Goal: Entertainment & Leisure: Browse casually

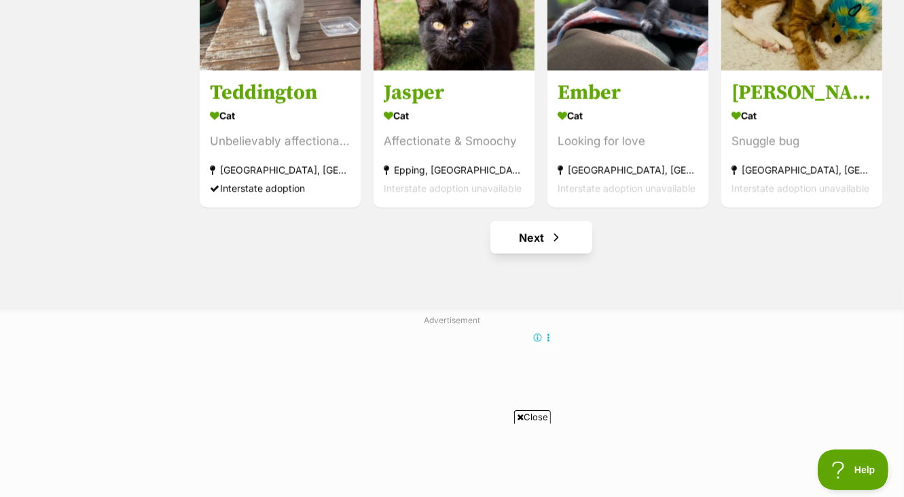
click at [531, 242] on link "Next" at bounding box center [541, 237] width 102 height 33
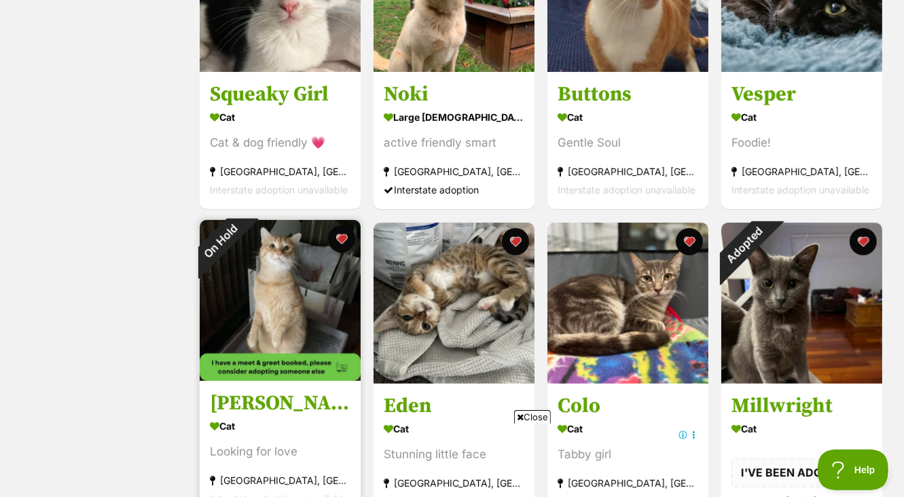
click at [227, 338] on img at bounding box center [280, 300] width 161 height 161
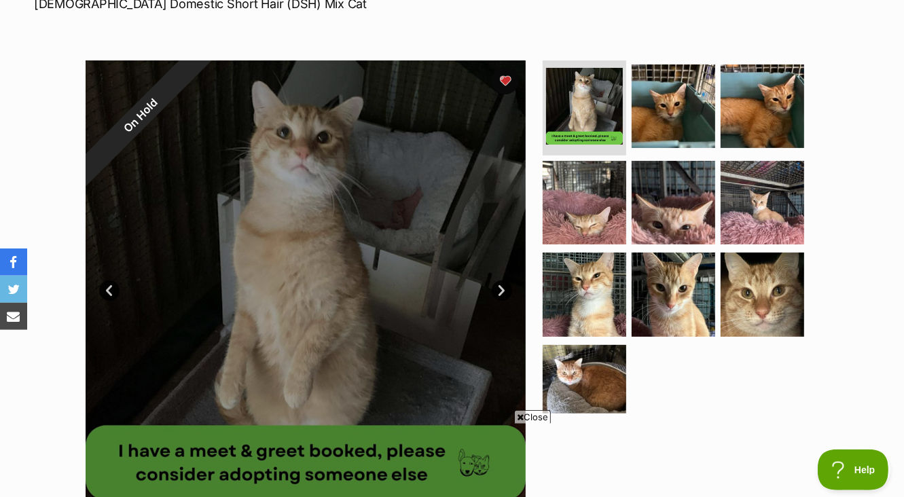
scroll to position [220, 0]
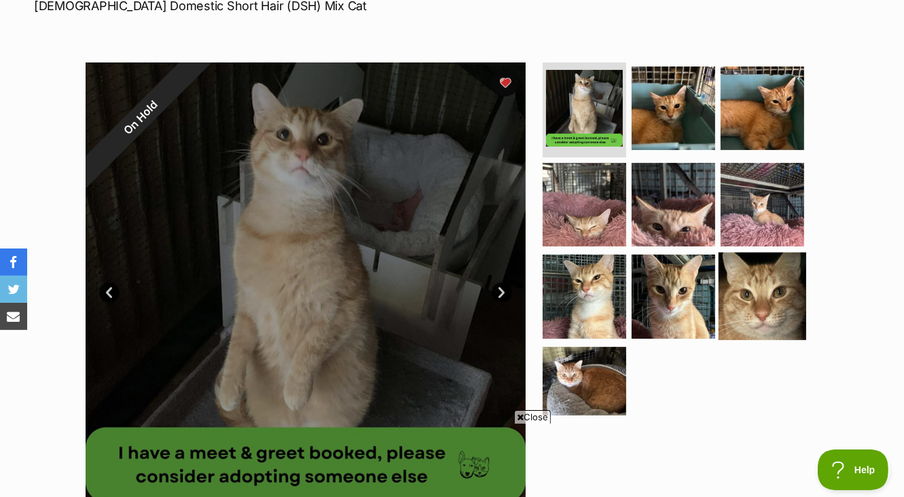
click at [780, 302] on img at bounding box center [763, 297] width 88 height 88
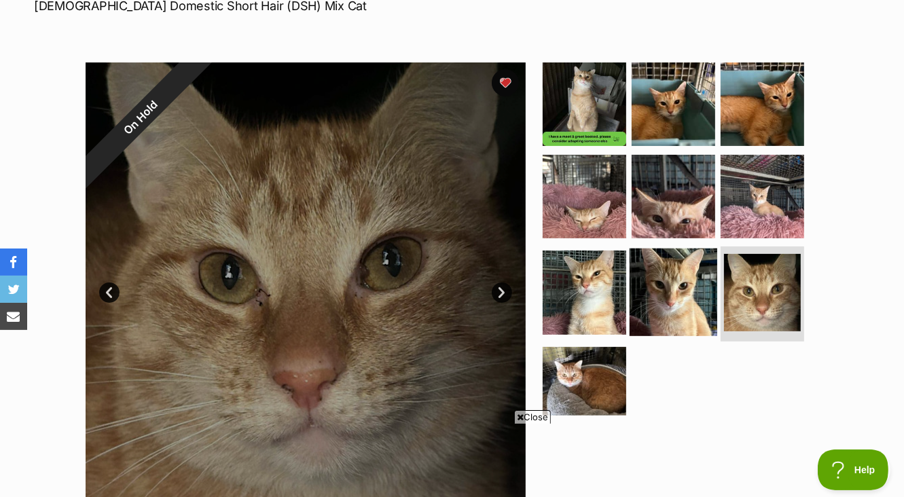
click at [700, 298] on img at bounding box center [674, 293] width 88 height 88
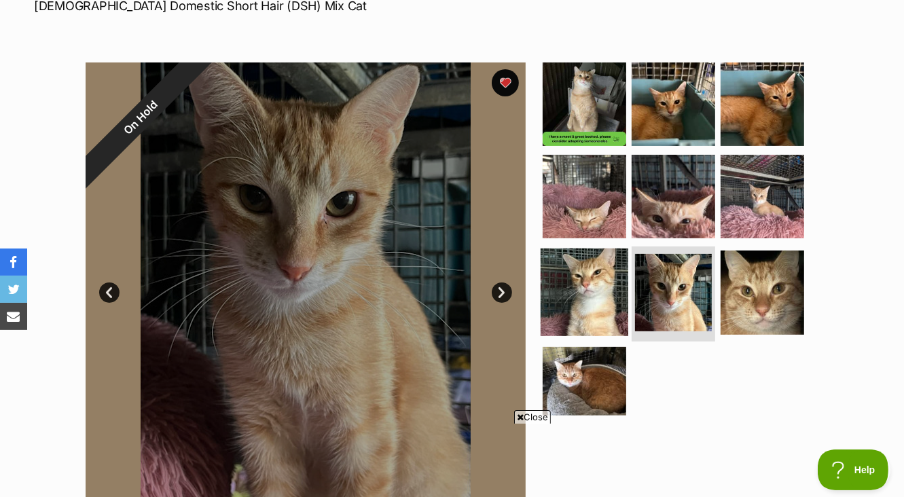
click at [579, 281] on img at bounding box center [585, 293] width 88 height 88
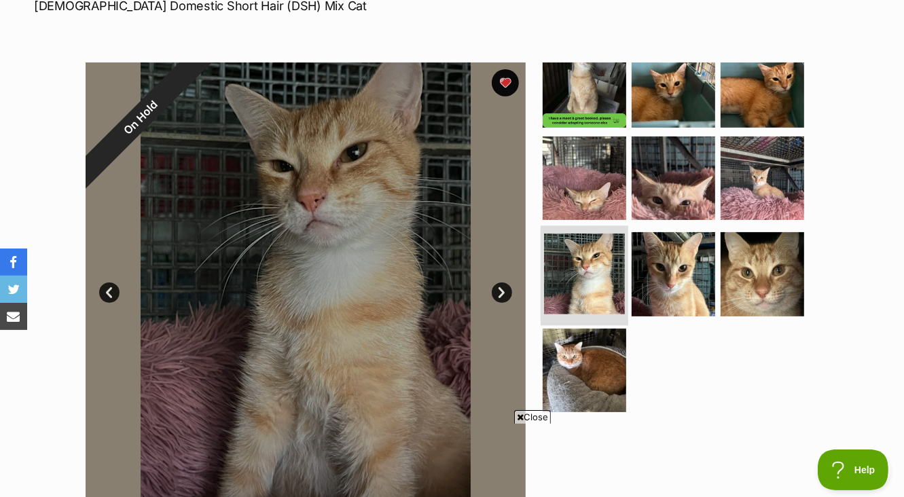
scroll to position [21, 0]
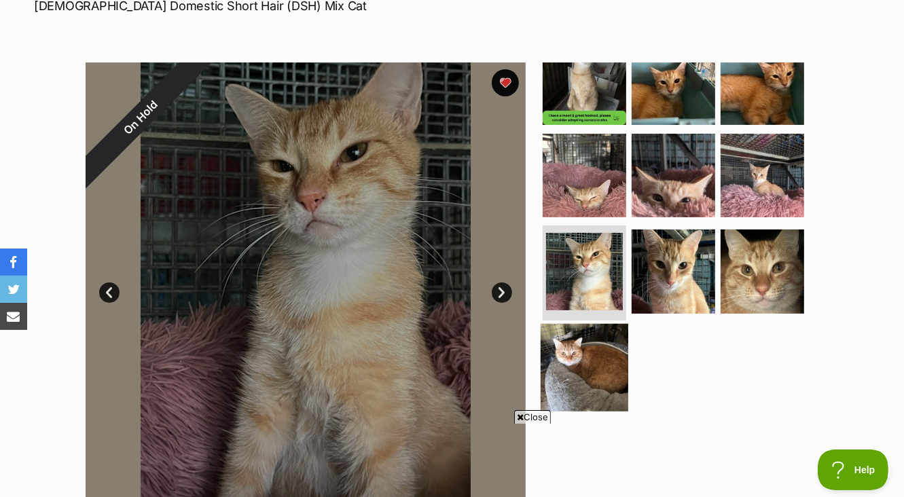
click at [594, 335] on img at bounding box center [585, 368] width 88 height 88
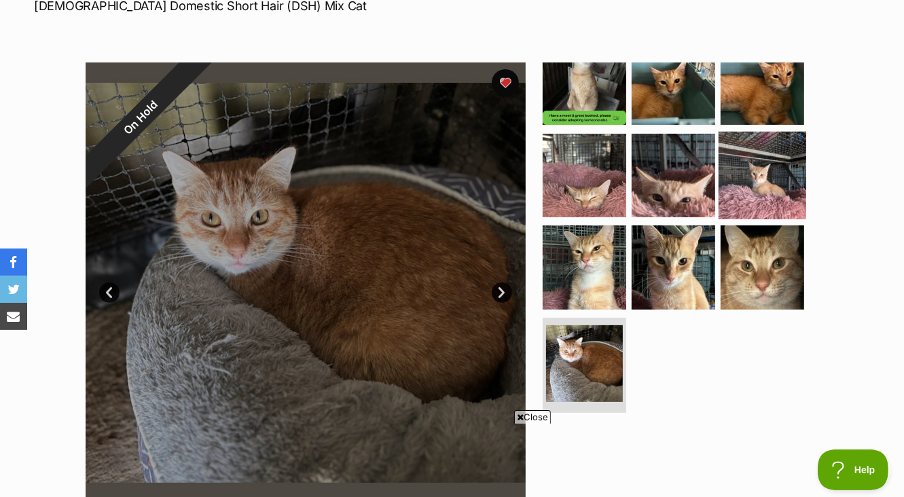
click at [782, 163] on img at bounding box center [763, 175] width 88 height 88
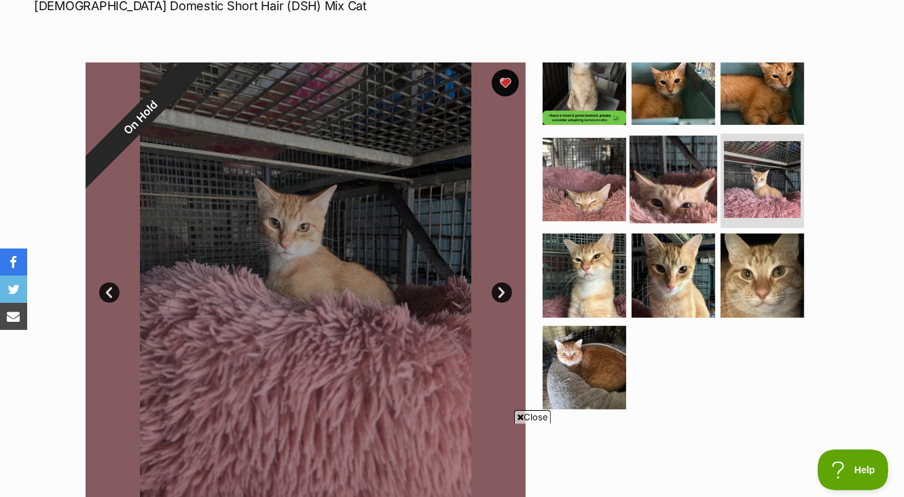
click at [695, 185] on img at bounding box center [674, 179] width 88 height 88
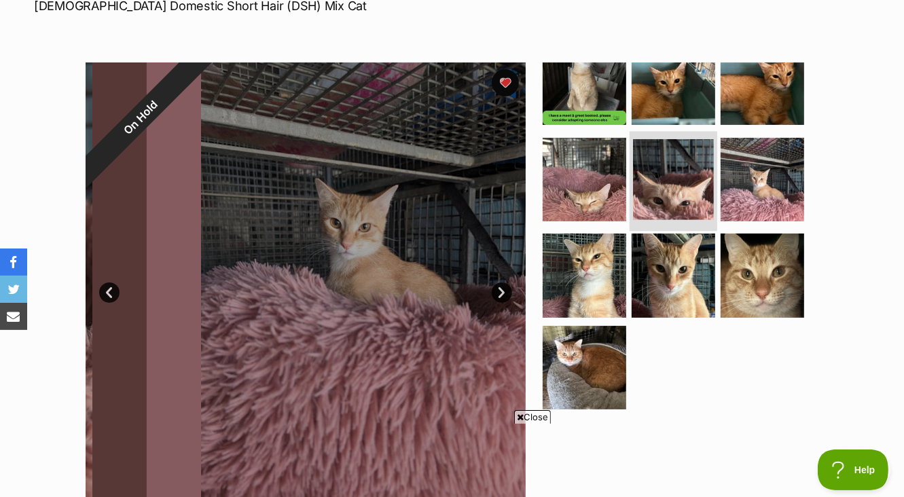
scroll to position [18, 0]
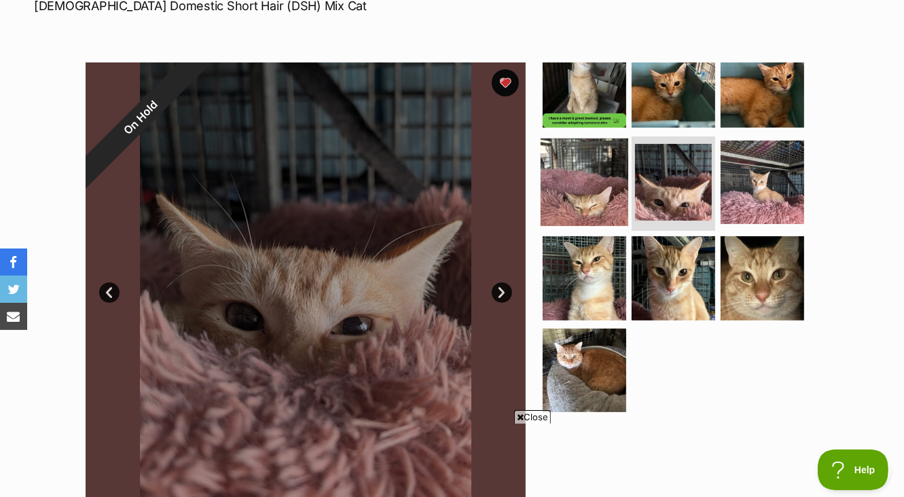
click at [594, 197] on img at bounding box center [585, 182] width 88 height 88
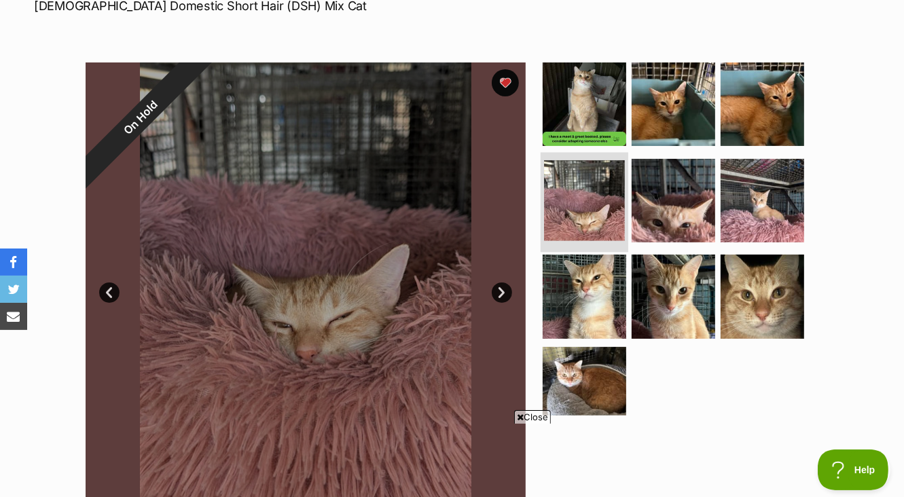
scroll to position [0, 0]
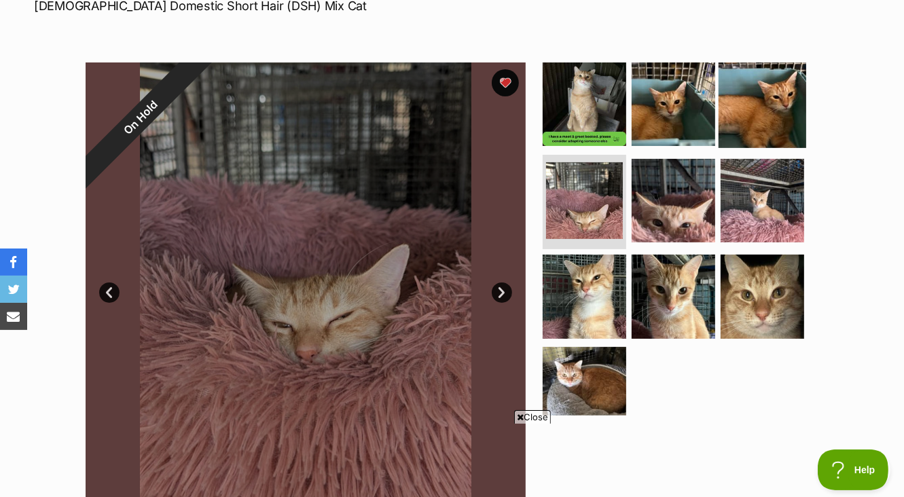
click at [776, 120] on img at bounding box center [763, 104] width 88 height 88
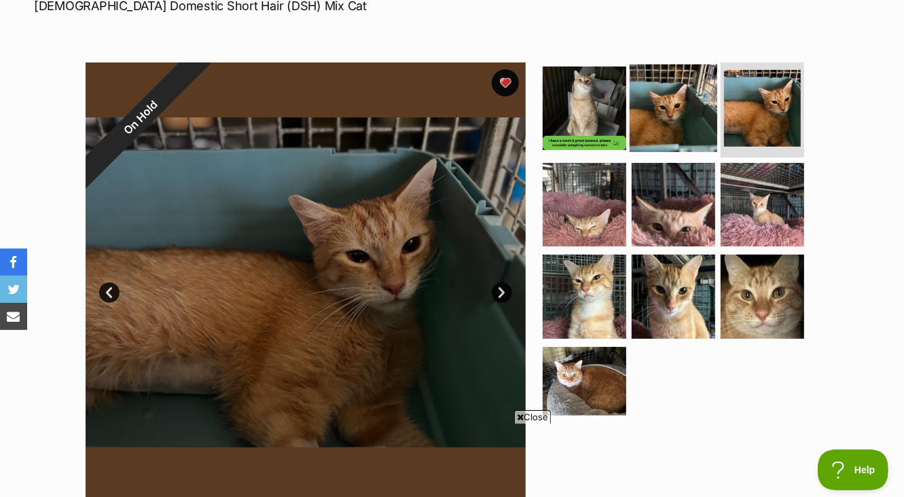
click at [670, 115] on img at bounding box center [674, 109] width 88 height 88
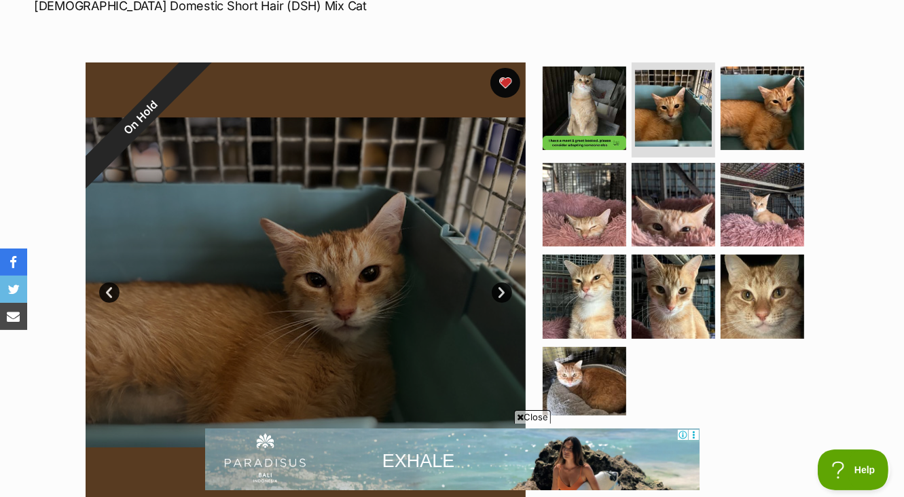
click at [502, 80] on button "favourite" at bounding box center [505, 83] width 30 height 30
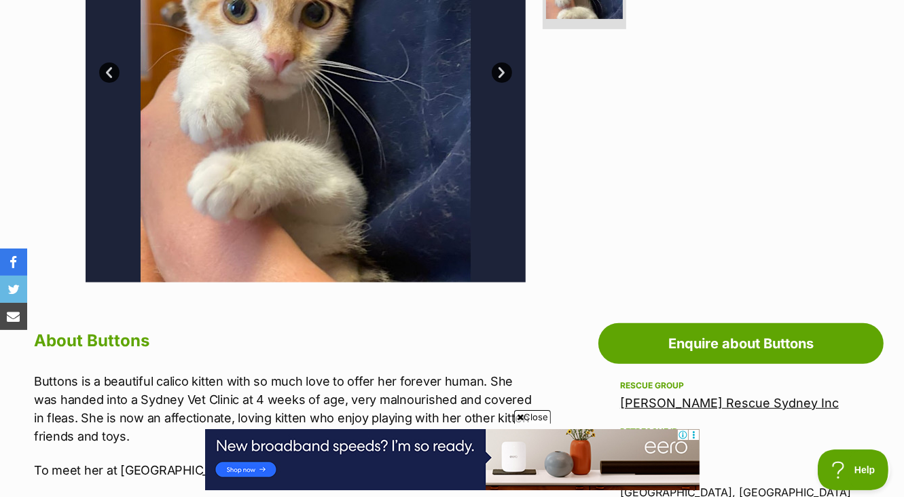
scroll to position [220, 0]
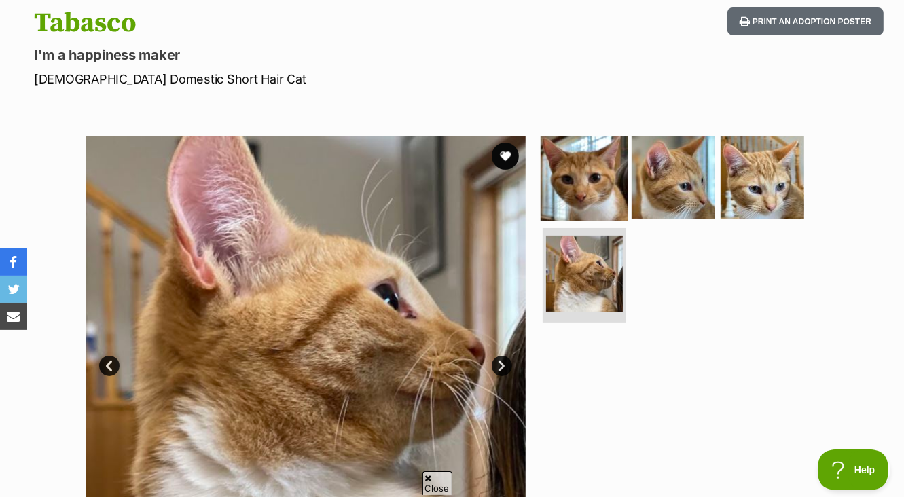
click at [575, 187] on img at bounding box center [585, 178] width 88 height 88
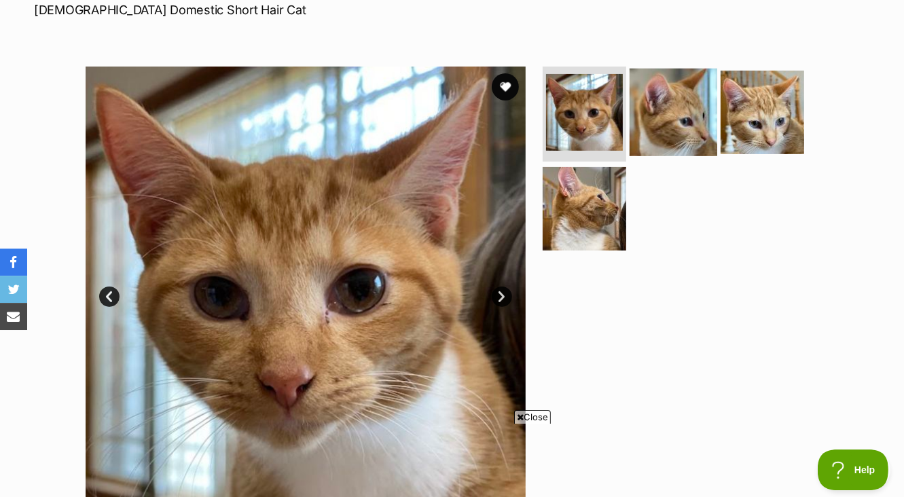
scroll to position [220, 0]
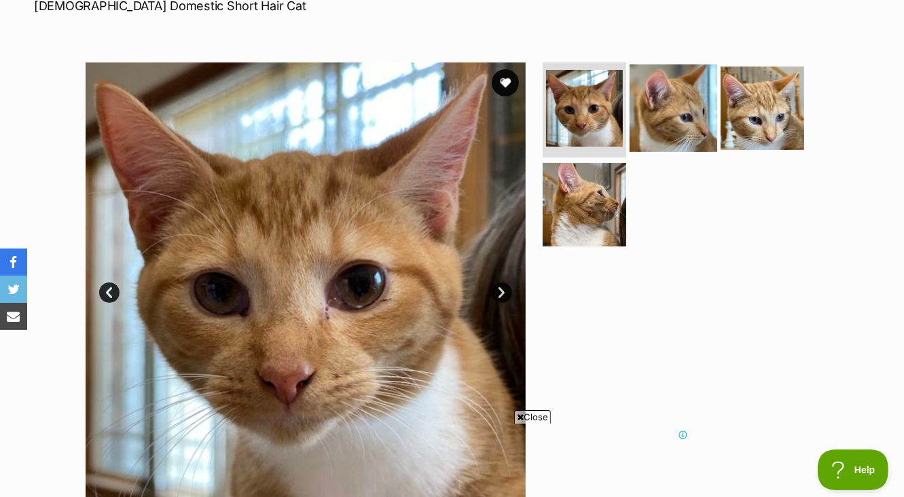
click at [695, 103] on img at bounding box center [674, 109] width 88 height 88
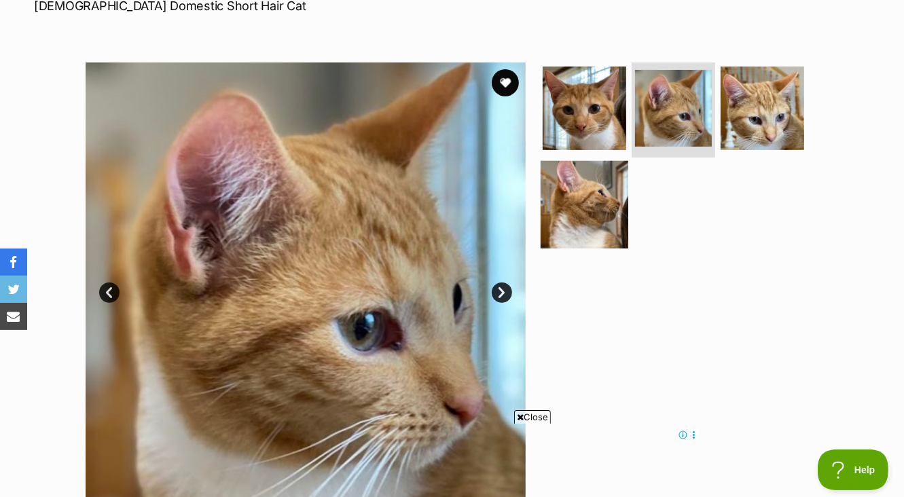
click at [609, 212] on img at bounding box center [585, 204] width 88 height 88
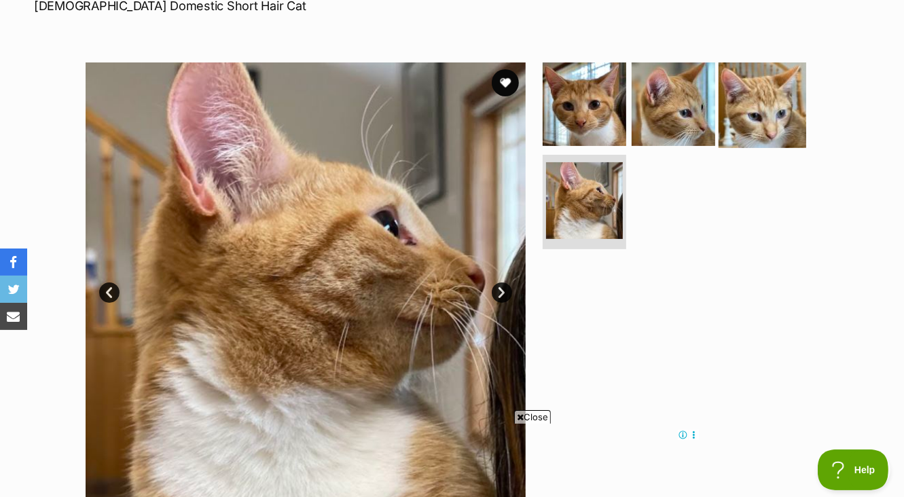
click at [778, 125] on img at bounding box center [763, 104] width 88 height 88
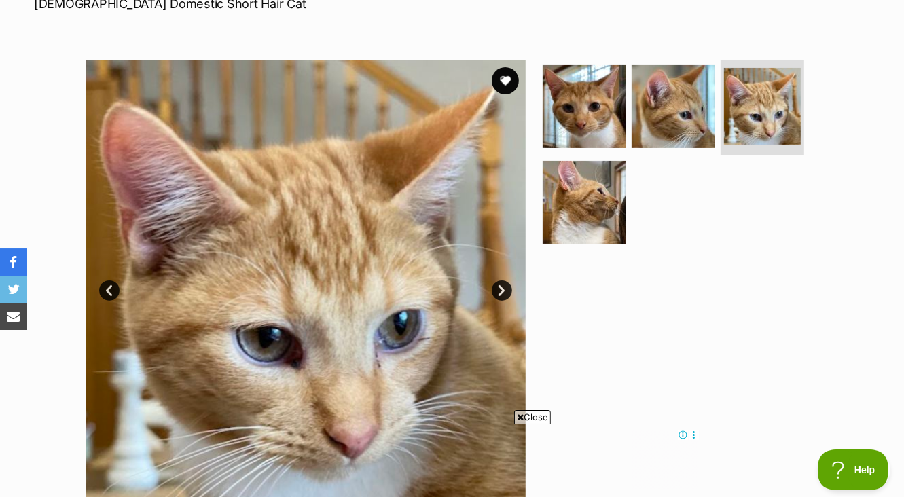
scroll to position [220, 0]
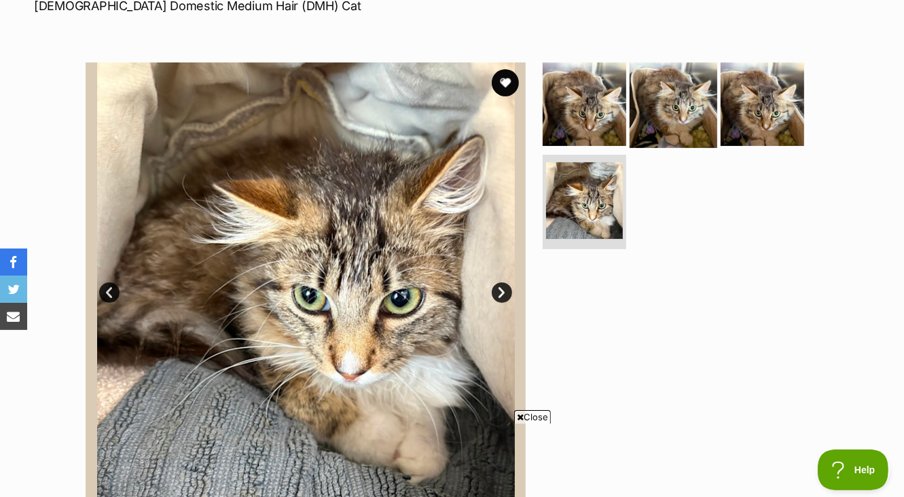
click at [678, 99] on img at bounding box center [674, 104] width 88 height 88
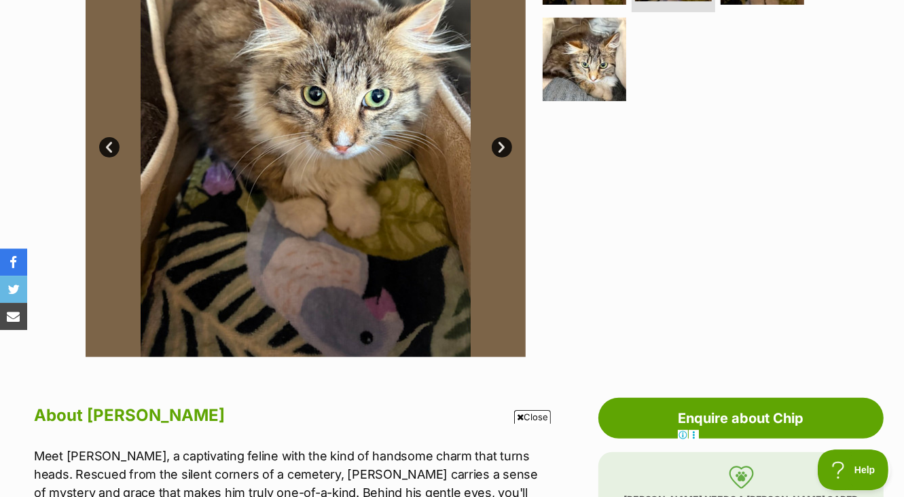
scroll to position [220, 0]
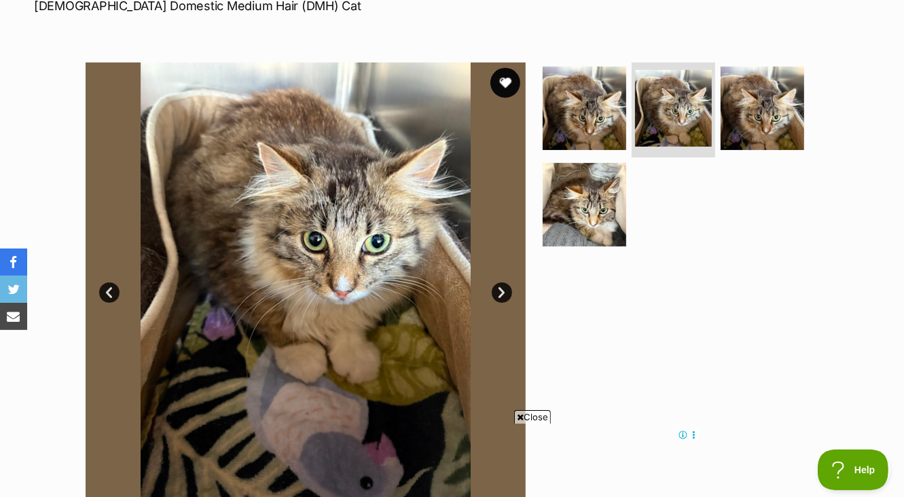
click at [508, 82] on button "favourite" at bounding box center [505, 83] width 30 height 30
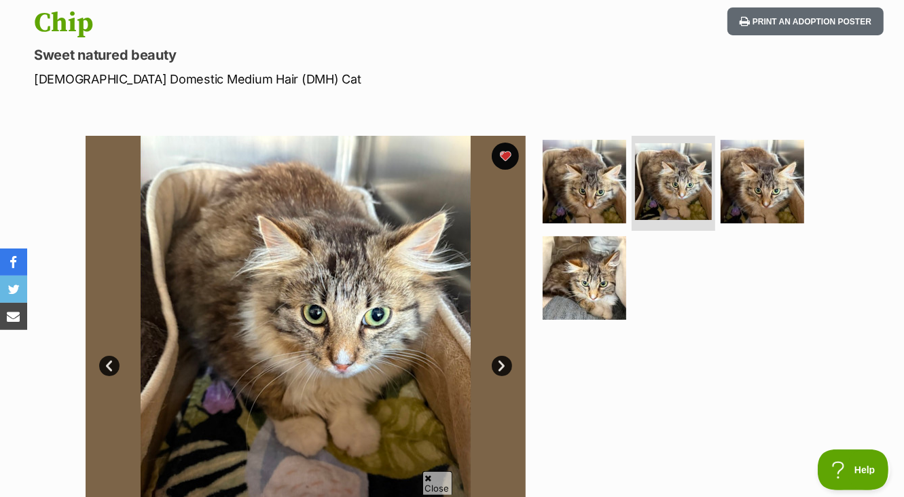
scroll to position [0, 0]
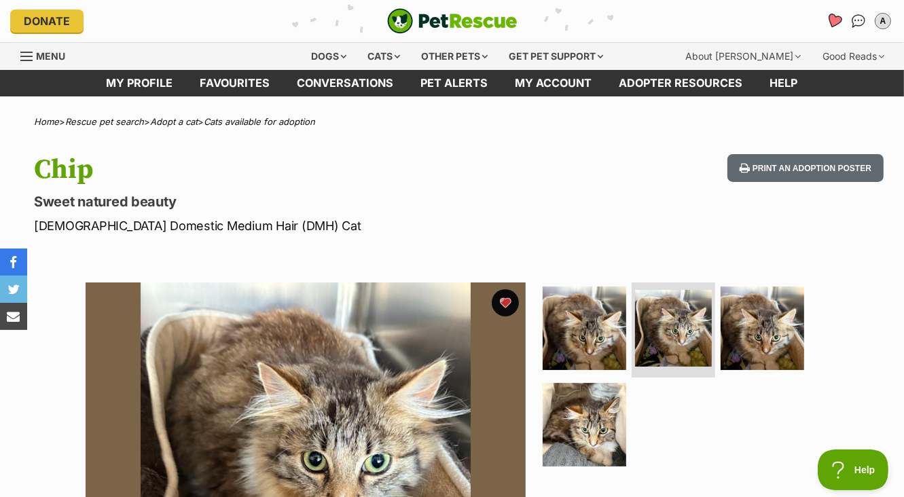
click at [829, 16] on icon "Favourites" at bounding box center [834, 21] width 16 height 16
